Goal: Entertainment & Leisure: Consume media (video, audio)

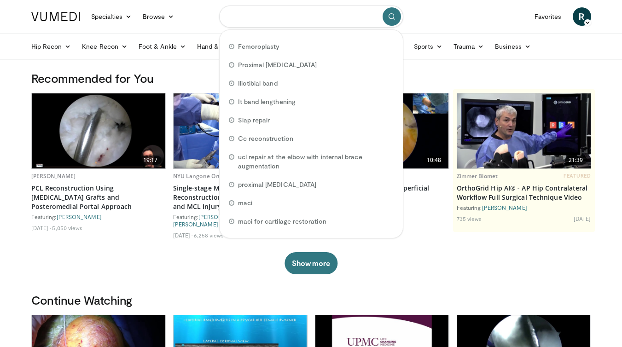
click at [261, 12] on input "Search topics, interventions" at bounding box center [311, 17] width 184 height 22
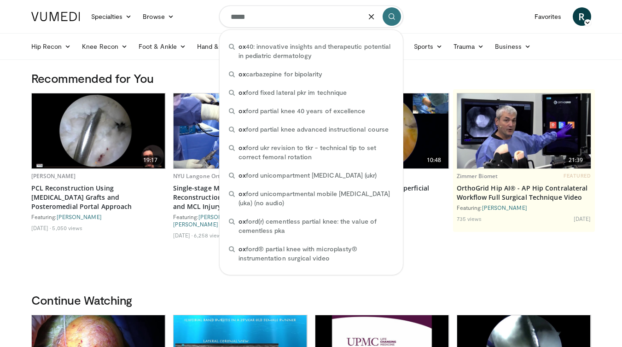
type input "******"
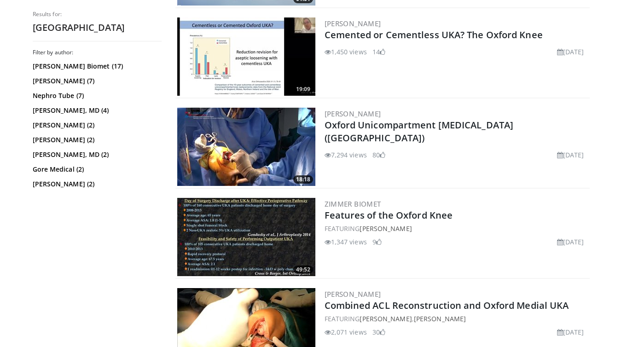
scroll to position [358, 0]
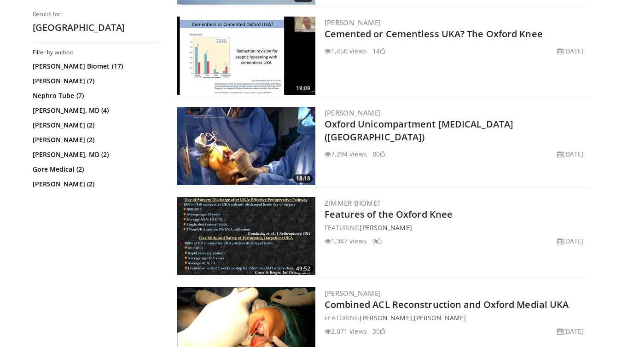
click at [258, 121] on img at bounding box center [246, 146] width 138 height 78
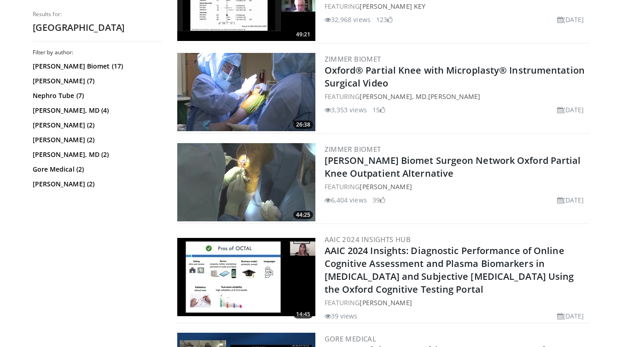
scroll to position [1225, 0]
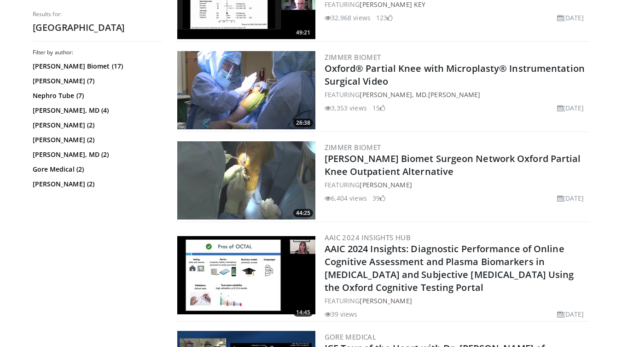
click at [243, 81] on img at bounding box center [246, 90] width 138 height 78
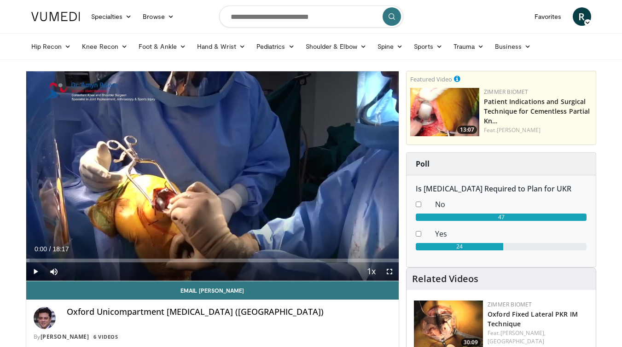
click at [390, 271] on span "Video Player" at bounding box center [389, 271] width 18 height 18
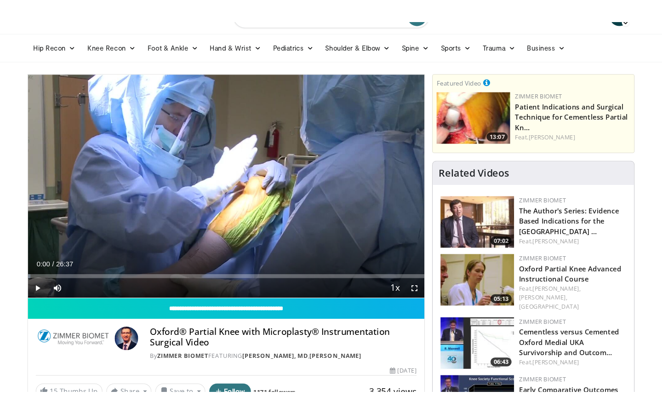
scroll to position [21, 0]
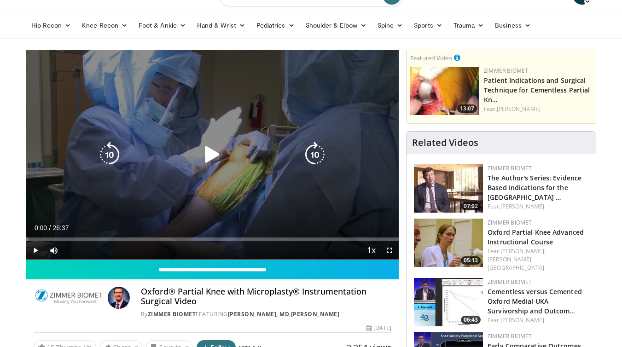
click at [211, 157] on icon "Video Player" at bounding box center [212, 155] width 26 height 26
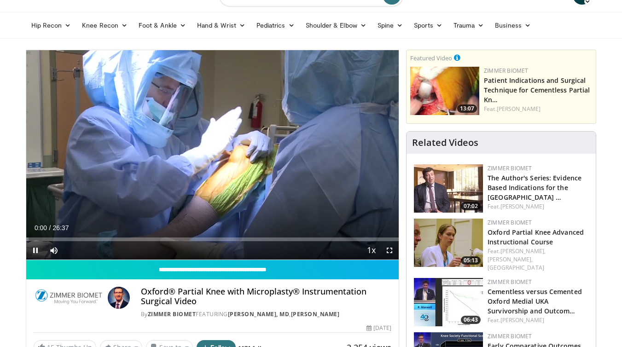
click at [389, 252] on span "Video Player" at bounding box center [389, 250] width 18 height 18
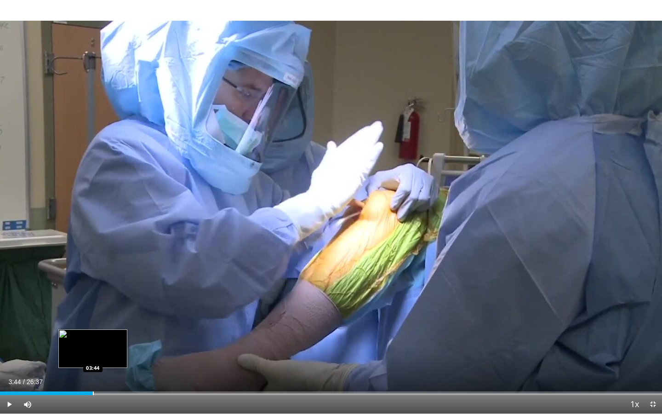
click at [93, 346] on div "Progress Bar" at bounding box center [93, 394] width 1 height 4
click at [123, 346] on div "Progress Bar" at bounding box center [122, 394] width 1 height 4
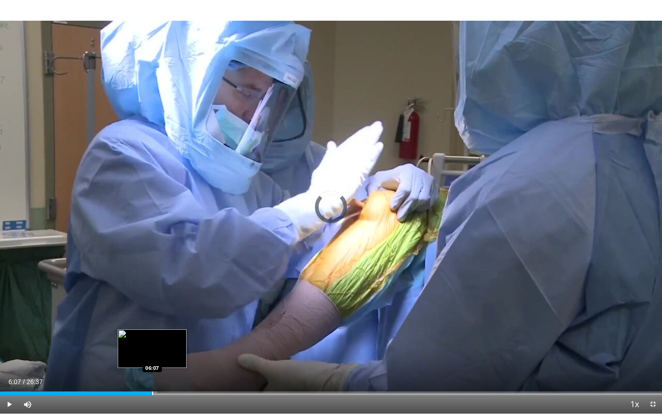
click at [152, 346] on div "Progress Bar" at bounding box center [152, 394] width 1 height 4
click at [174, 346] on div "Progress Bar" at bounding box center [174, 394] width 1 height 4
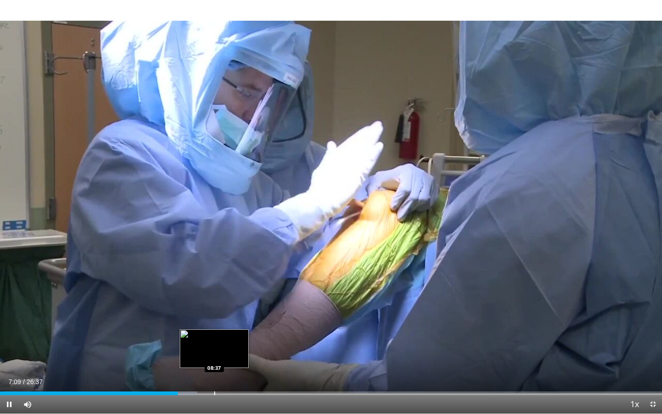
click at [214, 346] on div "Progress Bar" at bounding box center [214, 394] width 1 height 4
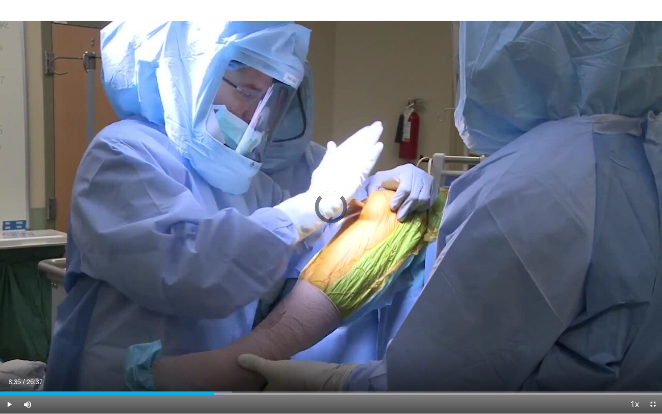
click at [214, 346] on div "Loaded : 35.04% 08:35 08:37" at bounding box center [331, 394] width 662 height 4
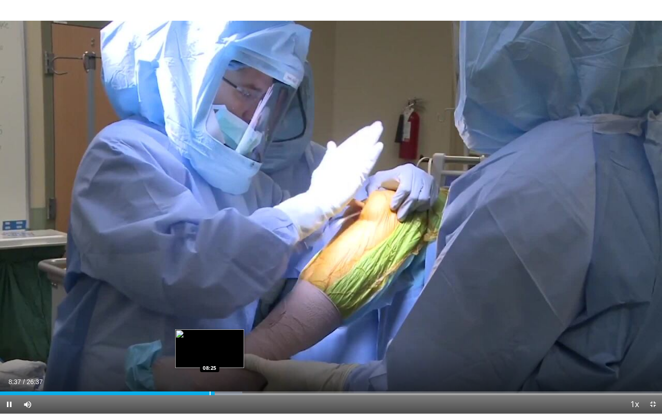
click at [210, 346] on div "Progress Bar" at bounding box center [210, 394] width 1 height 4
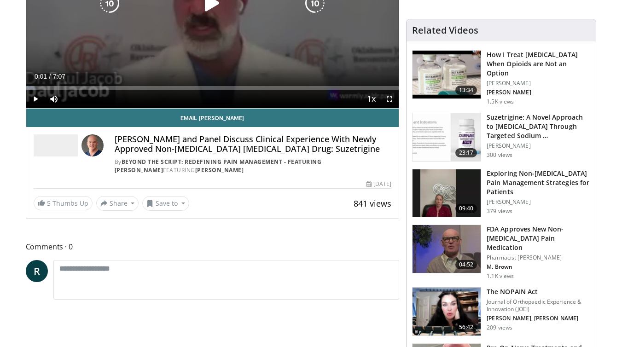
scroll to position [174, 0]
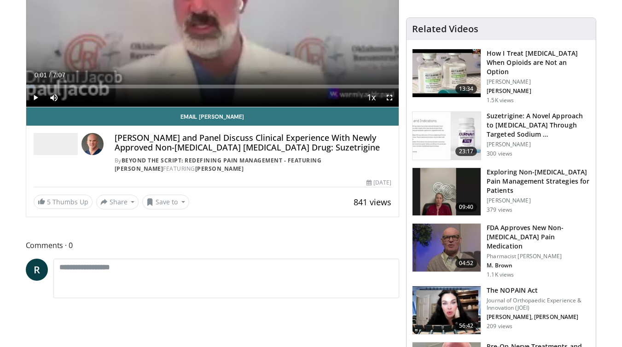
click at [33, 100] on span "Video Player" at bounding box center [35, 97] width 18 height 18
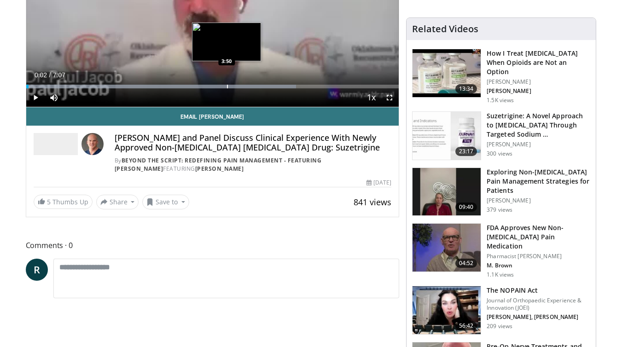
click at [227, 87] on div "Progress Bar" at bounding box center [227, 87] width 1 height 4
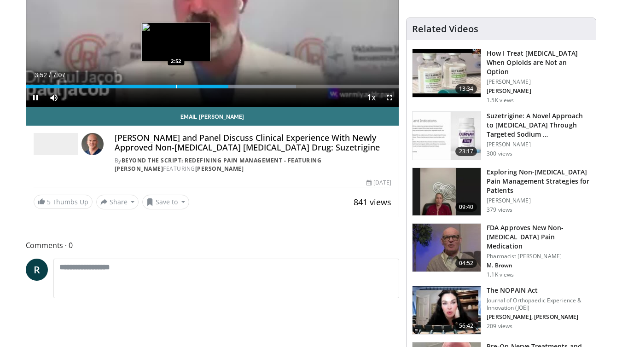
click at [176, 86] on div "Progress Bar" at bounding box center [176, 87] width 1 height 4
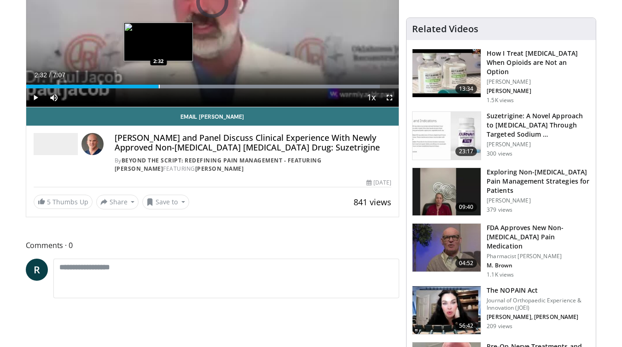
click at [159, 88] on div "Progress Bar" at bounding box center [159, 87] width 1 height 4
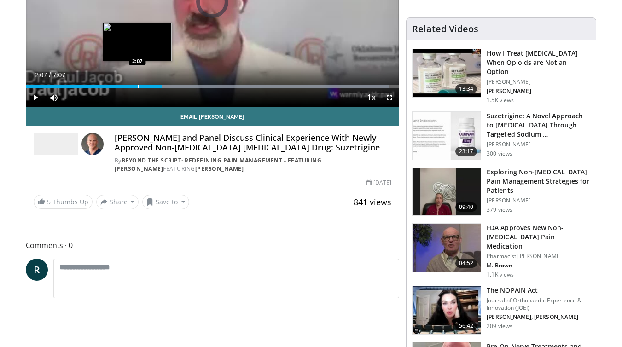
click at [138, 86] on div "Progress Bar" at bounding box center [138, 87] width 1 height 4
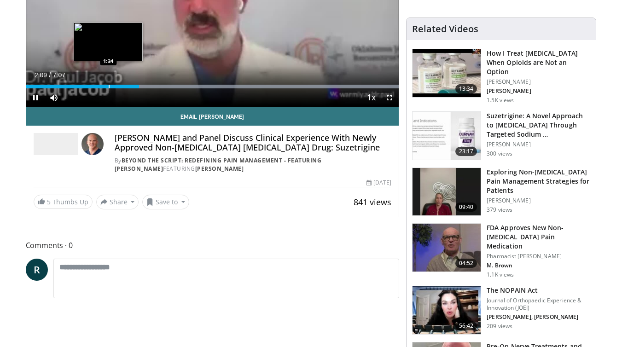
click at [108, 83] on div "Loaded : 99.98% 2:09 1:34" at bounding box center [212, 84] width 373 height 9
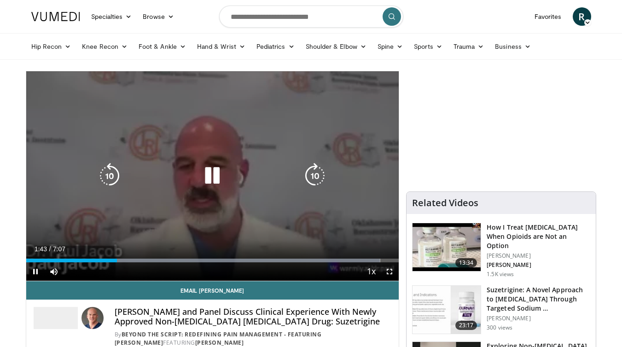
scroll to position [0, 0]
click at [215, 133] on div "10 seconds Tap to unmute" at bounding box center [212, 175] width 373 height 209
